Goal: Book appointment/travel/reservation

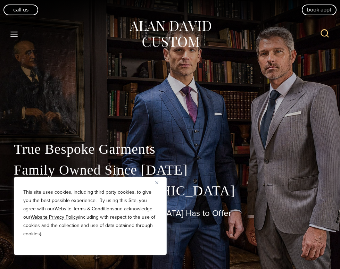
click at [15, 37] on icon "Toggle Menu" at bounding box center [14, 34] width 9 height 9
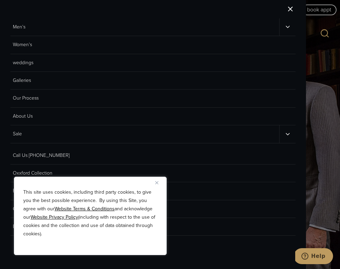
click at [159, 183] on button "Close" at bounding box center [159, 183] width 8 height 8
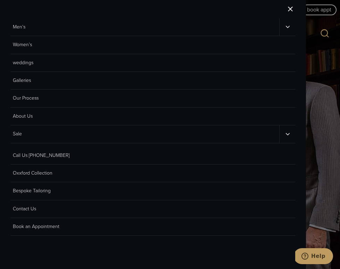
click at [287, 25] on icon "Men’s sub menu toggle" at bounding box center [287, 27] width 7 height 7
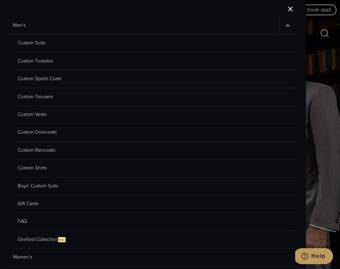
click at [26, 42] on link "Custom Suits" at bounding box center [155, 43] width 280 height 18
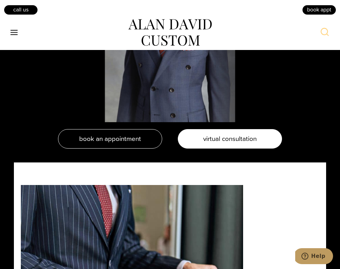
scroll to position [1495, 0]
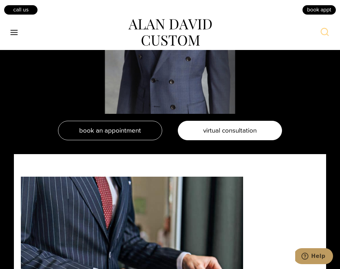
click at [211, 125] on span "virtual consultation" at bounding box center [229, 130] width 53 height 10
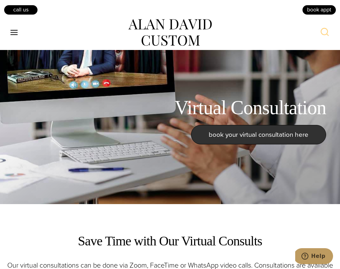
scroll to position [269, 0]
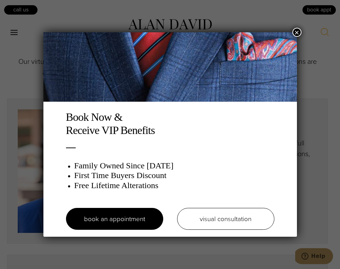
click at [292, 31] on div "Book Now & Receive VIP Benefits Family Owned Since [DATE] First Time Buyers Dis…" at bounding box center [170, 134] width 340 height 269
